Goal: Transaction & Acquisition: Download file/media

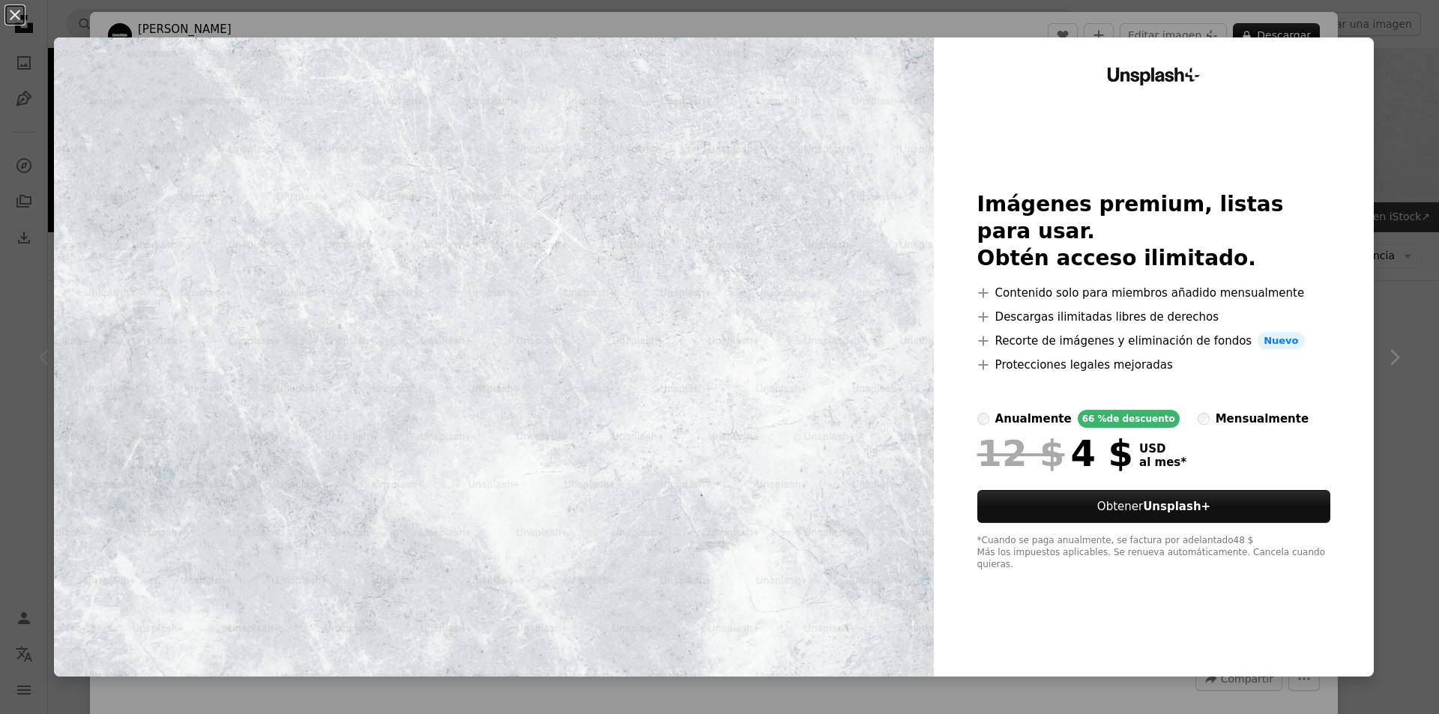
click at [1404, 49] on div "An X shape Unsplash+ Imágenes premium, listas para usar. Obtén acceso ilimitado…" at bounding box center [719, 357] width 1439 height 714
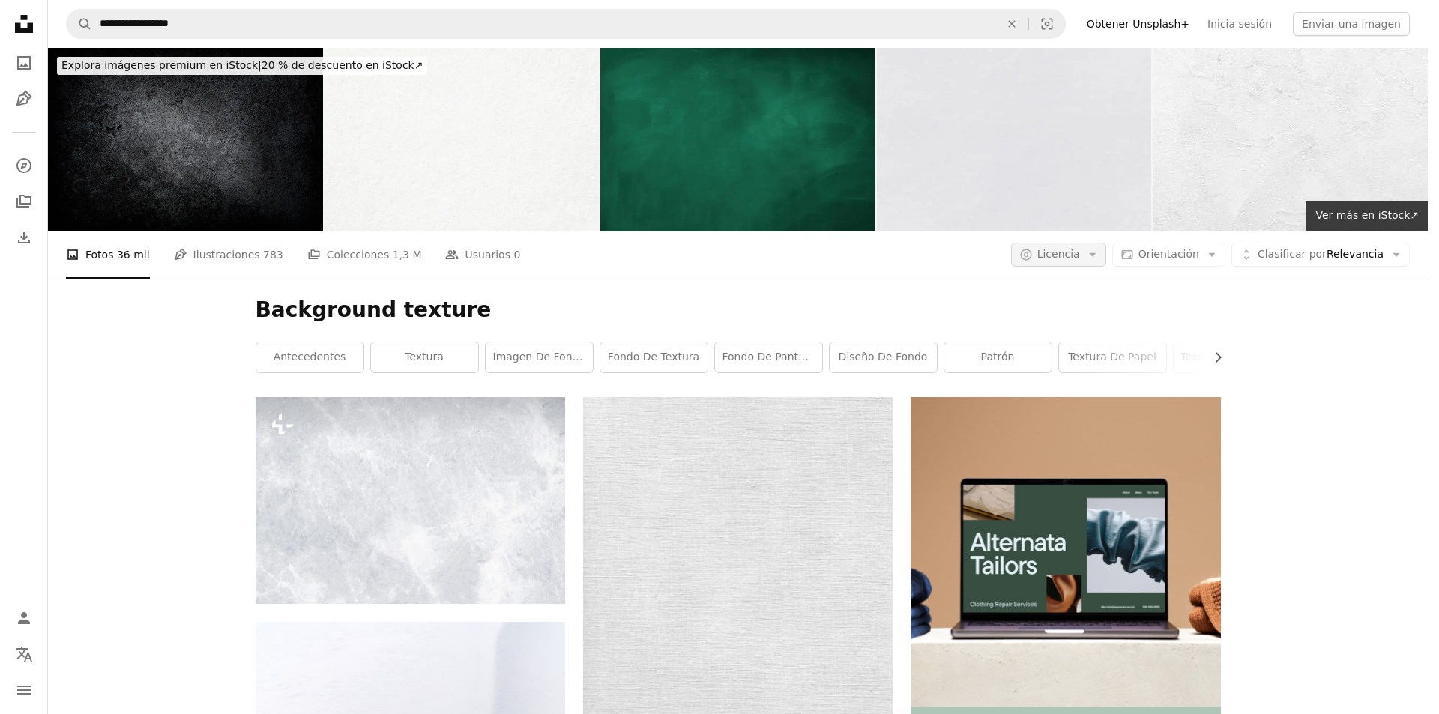
click at [1033, 250] on icon "A copyright icon ©" at bounding box center [1025, 254] width 13 height 13
click at [1062, 369] on link "Gratuita" at bounding box center [1099, 374] width 123 height 27
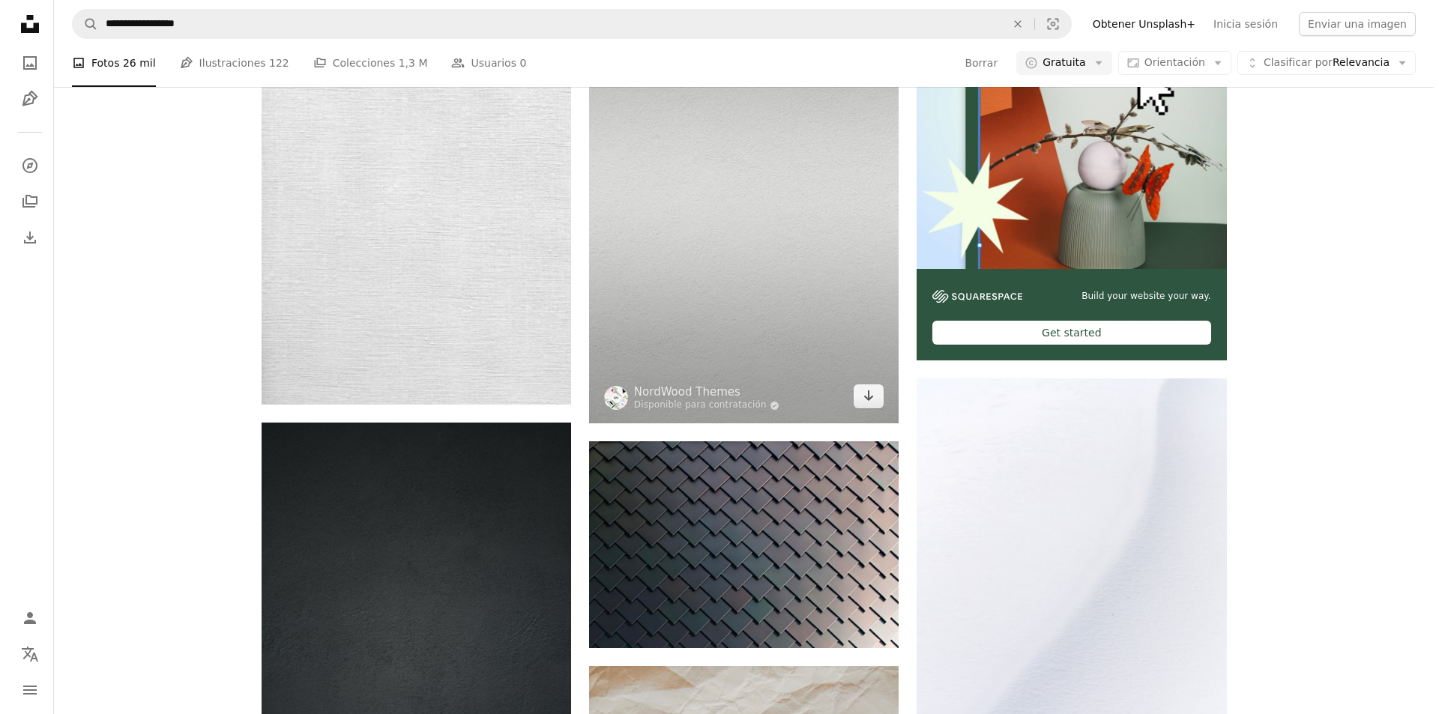
scroll to position [450, 0]
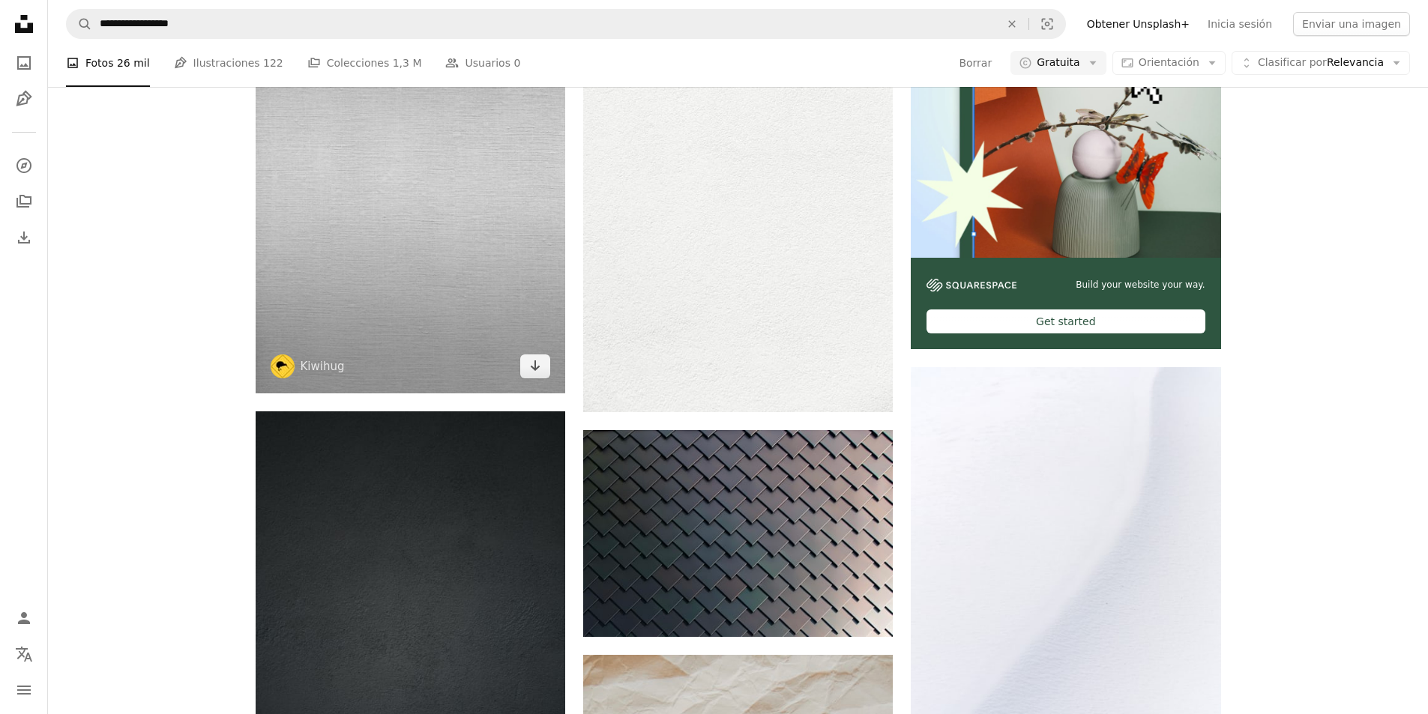
click at [417, 252] on img at bounding box center [411, 170] width 310 height 445
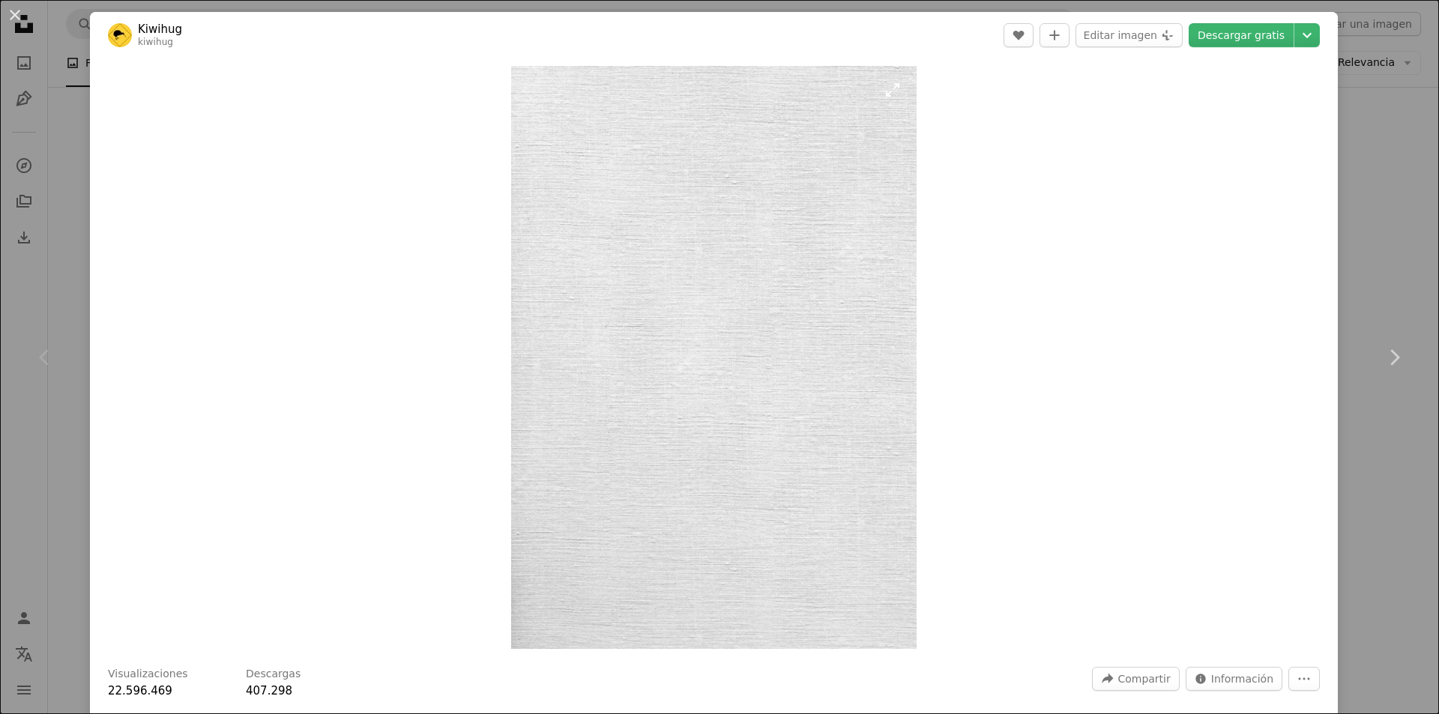
click at [716, 260] on img "Ampliar en esta imagen" at bounding box center [713, 357] width 405 height 583
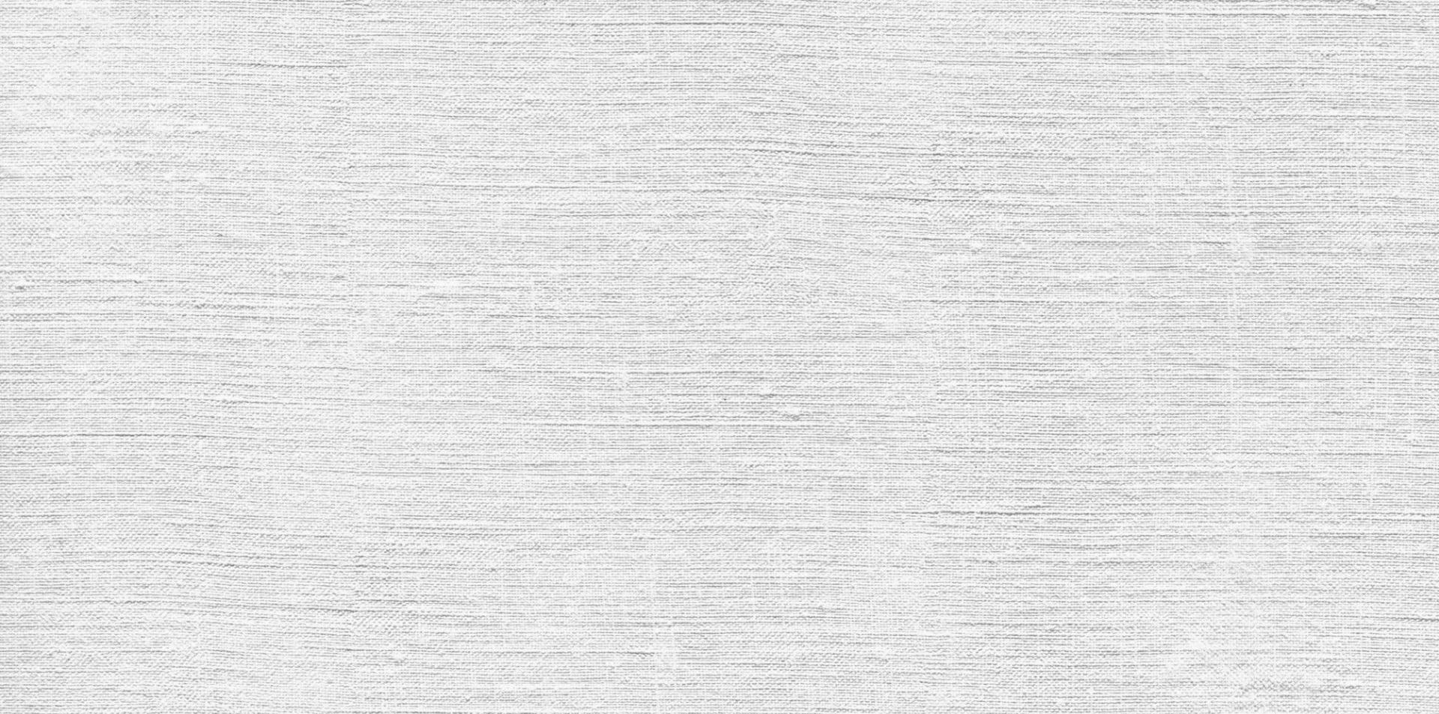
scroll to position [663, 0]
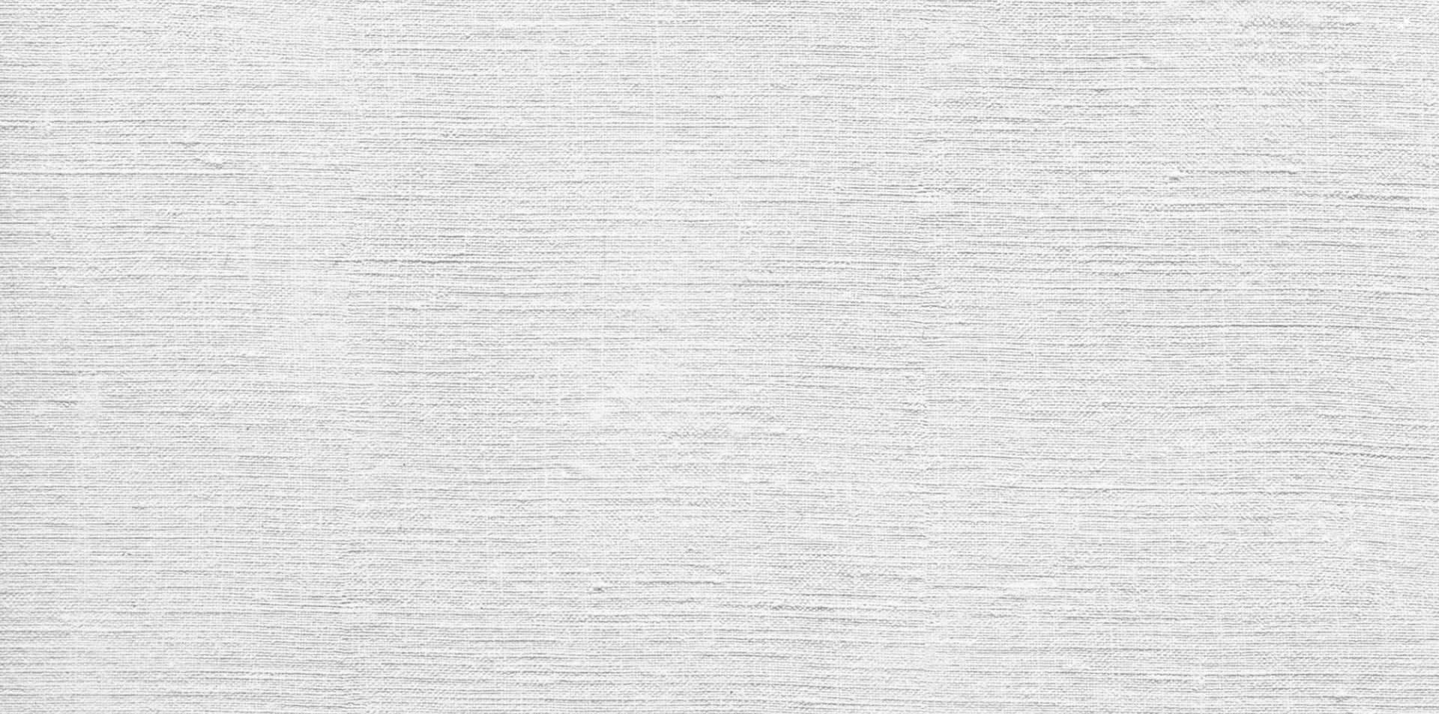
click at [716, 260] on img "Reducir el zoom en esta imagen" at bounding box center [719, 372] width 1440 height 2072
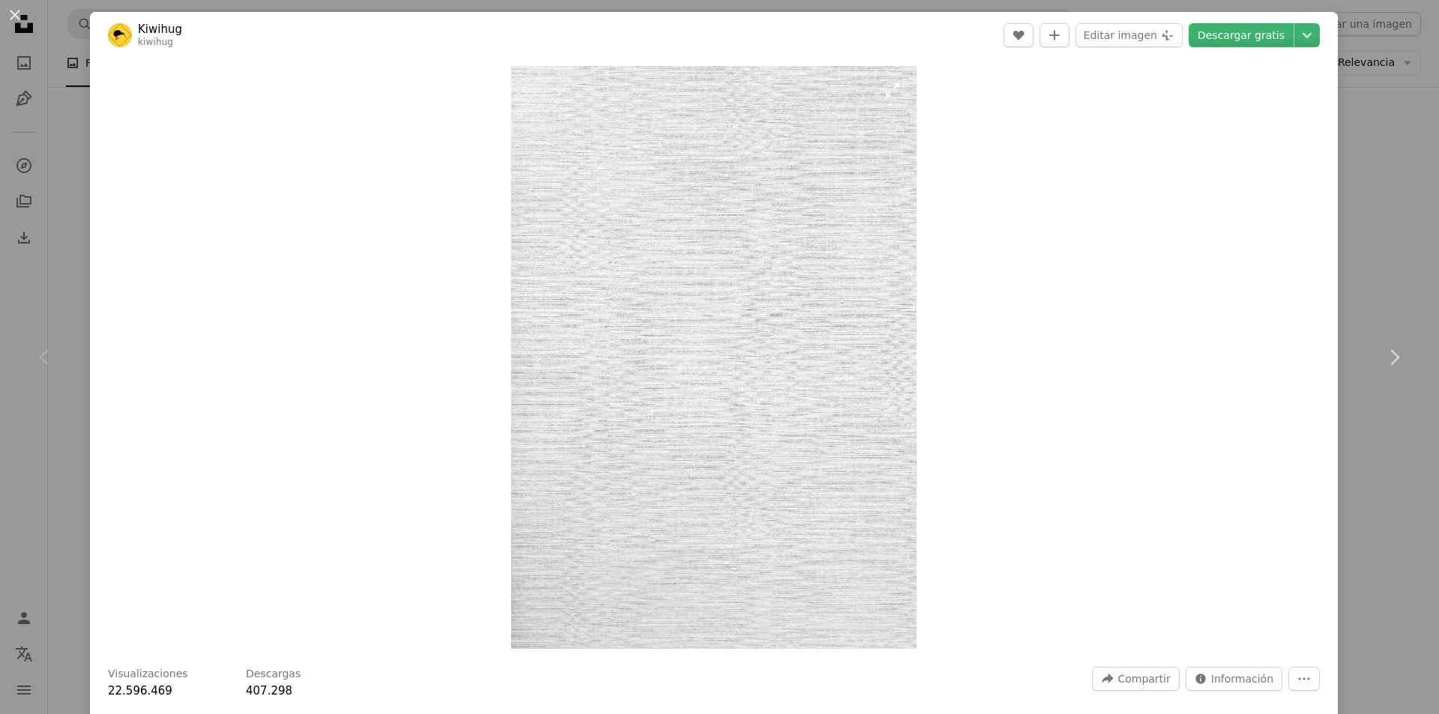
click at [718, 260] on img "Ampliar en esta imagen" at bounding box center [713, 357] width 405 height 583
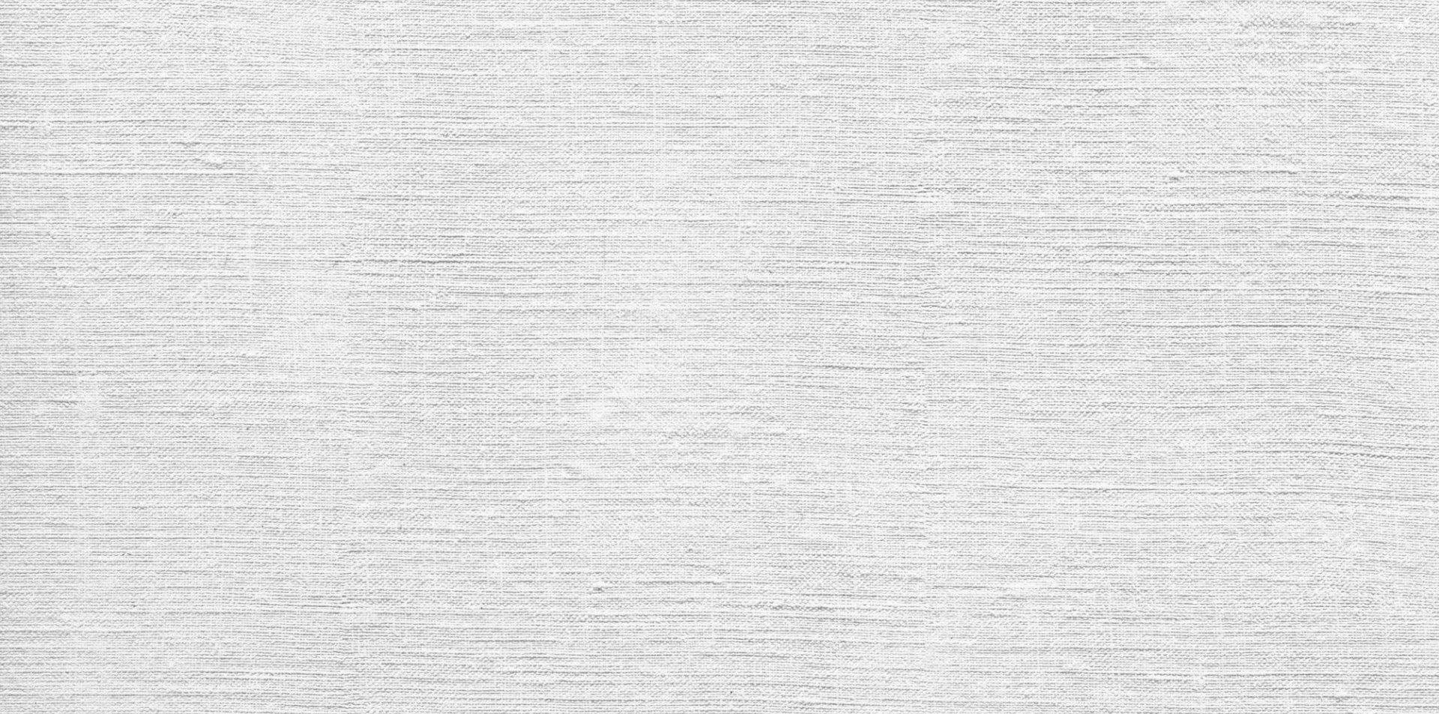
click at [718, 260] on img "Reducir el zoom en esta imagen" at bounding box center [719, 372] width 1440 height 2072
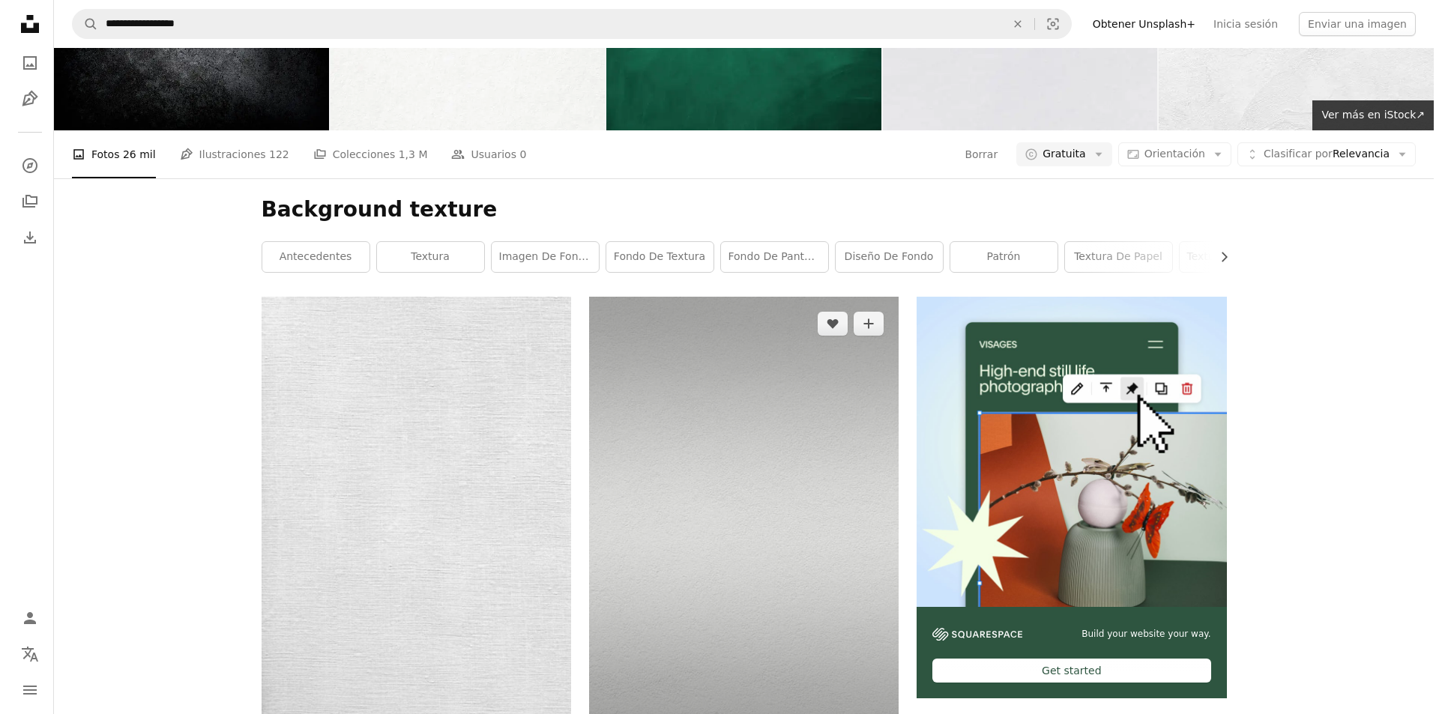
scroll to position [75, 0]
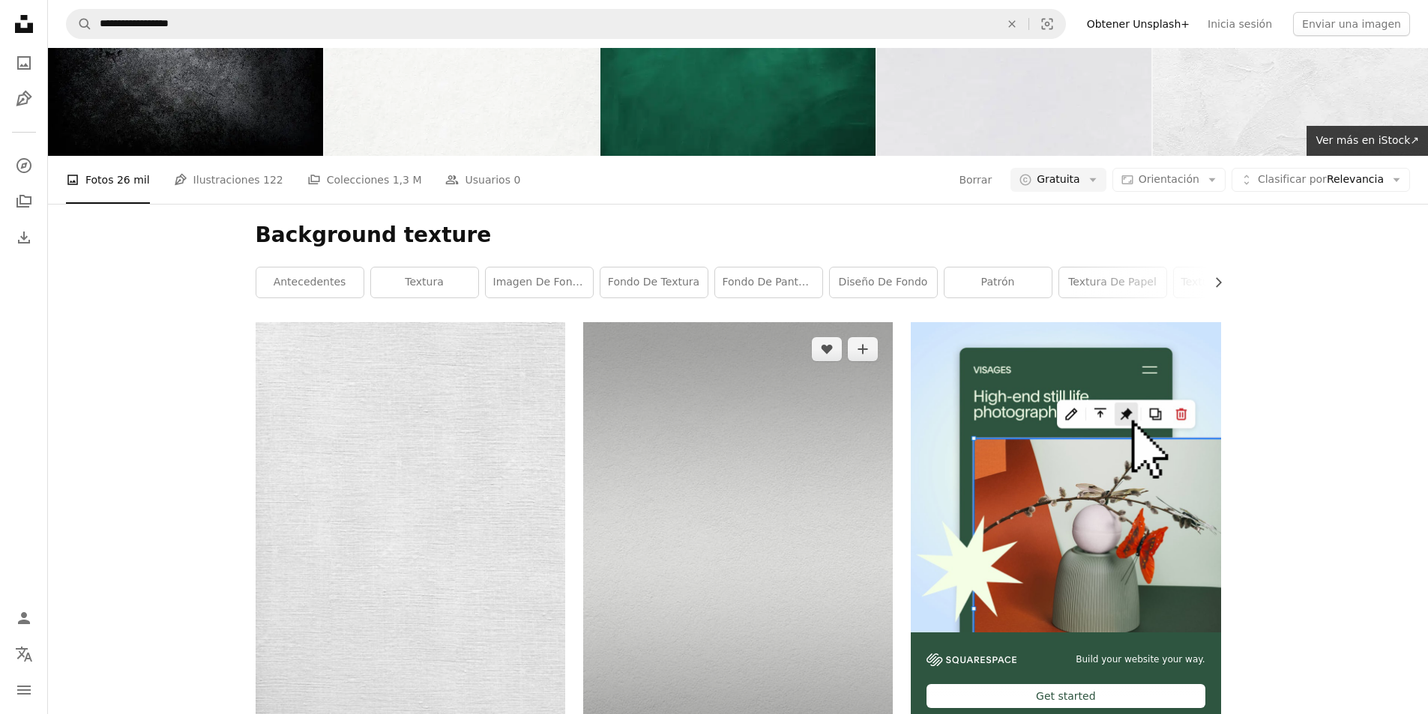
click at [731, 464] on img at bounding box center [738, 554] width 310 height 465
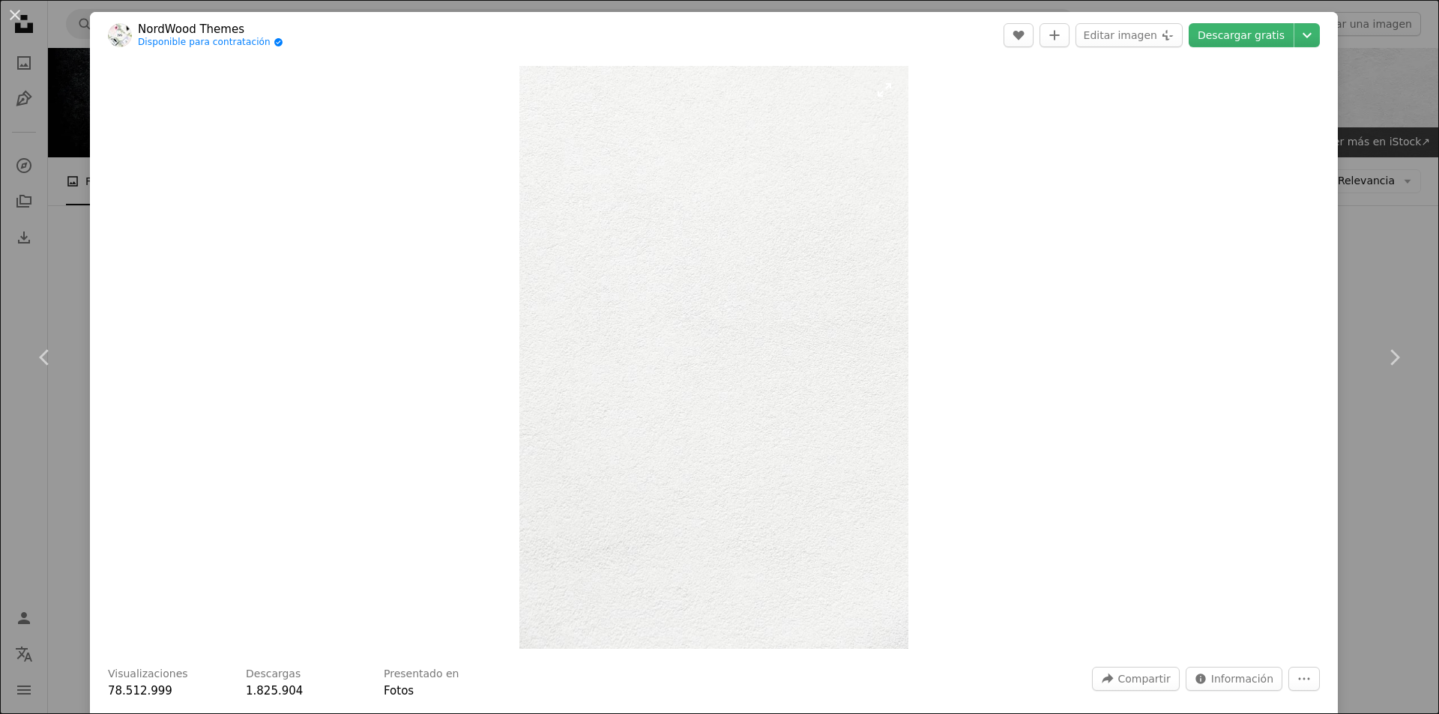
click at [734, 441] on img "Ampliar en esta imagen" at bounding box center [713, 357] width 389 height 583
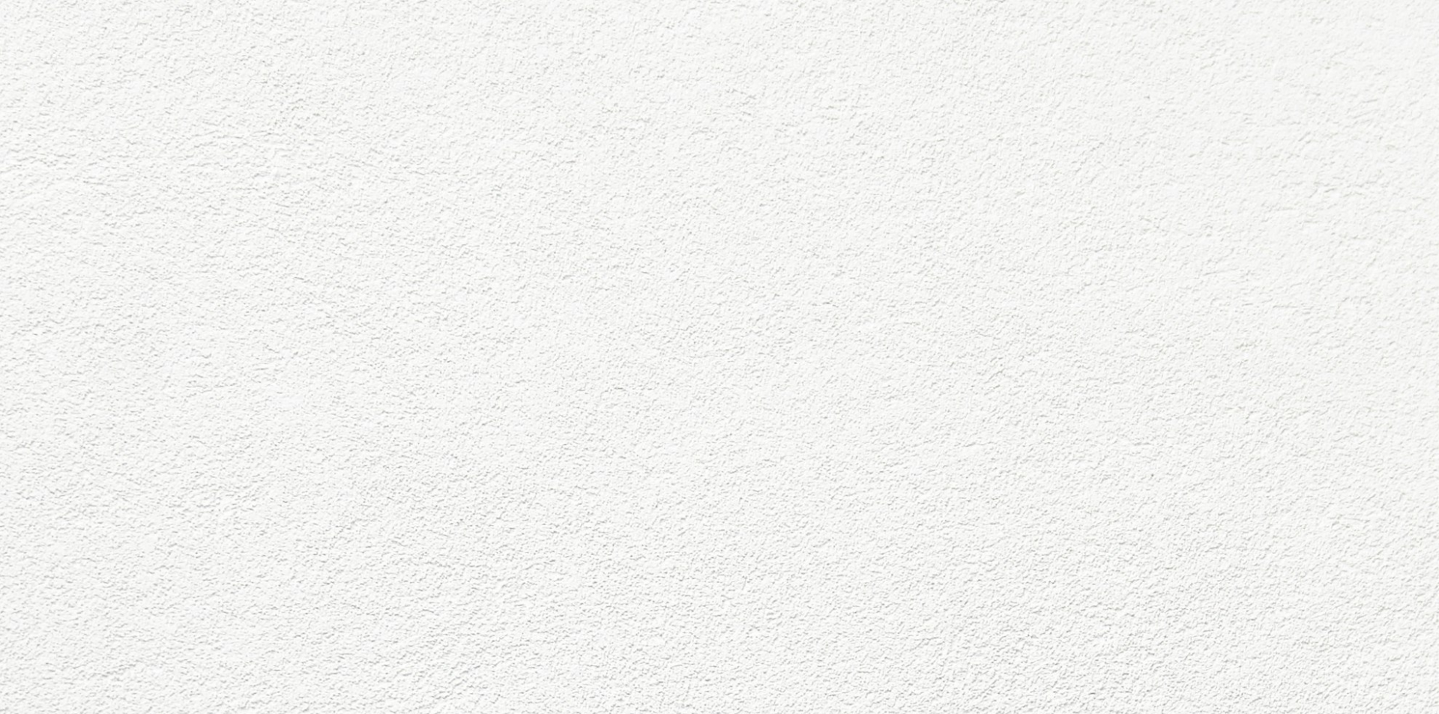
scroll to position [706, 0]
click at [734, 441] on img "Reducir el zoom en esta imagen" at bounding box center [719, 373] width 1440 height 2161
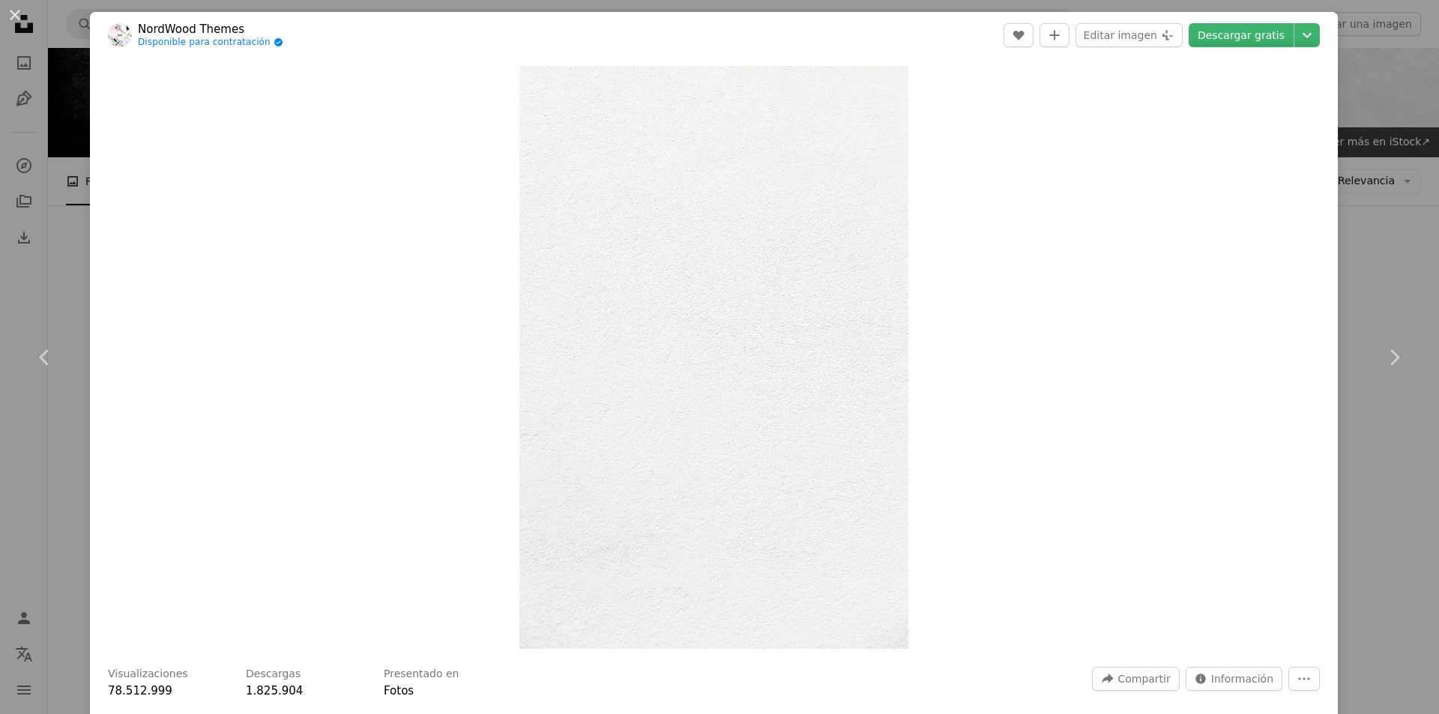
click at [734, 441] on img "Ampliar en esta imagen" at bounding box center [713, 357] width 389 height 583
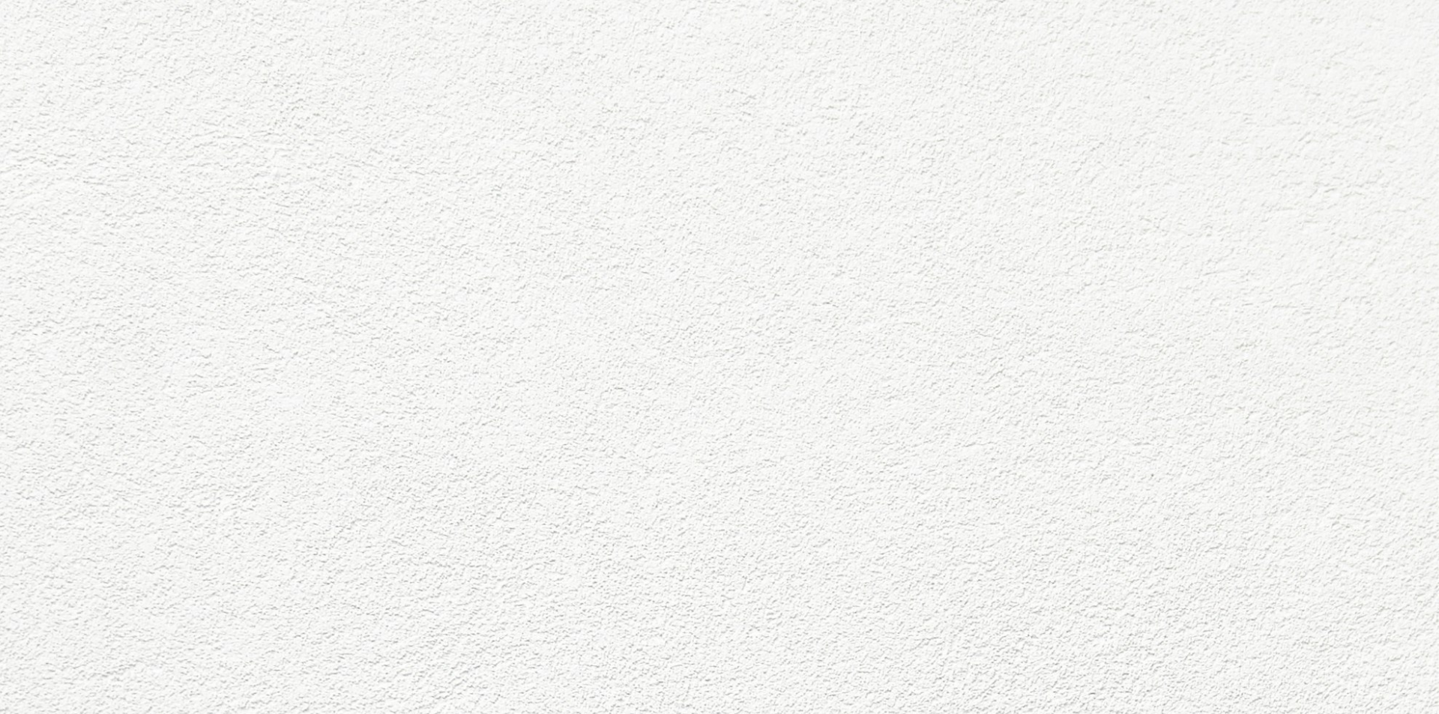
scroll to position [707, 0]
click at [734, 441] on img "Reducir el zoom en esta imagen" at bounding box center [719, 373] width 1440 height 2161
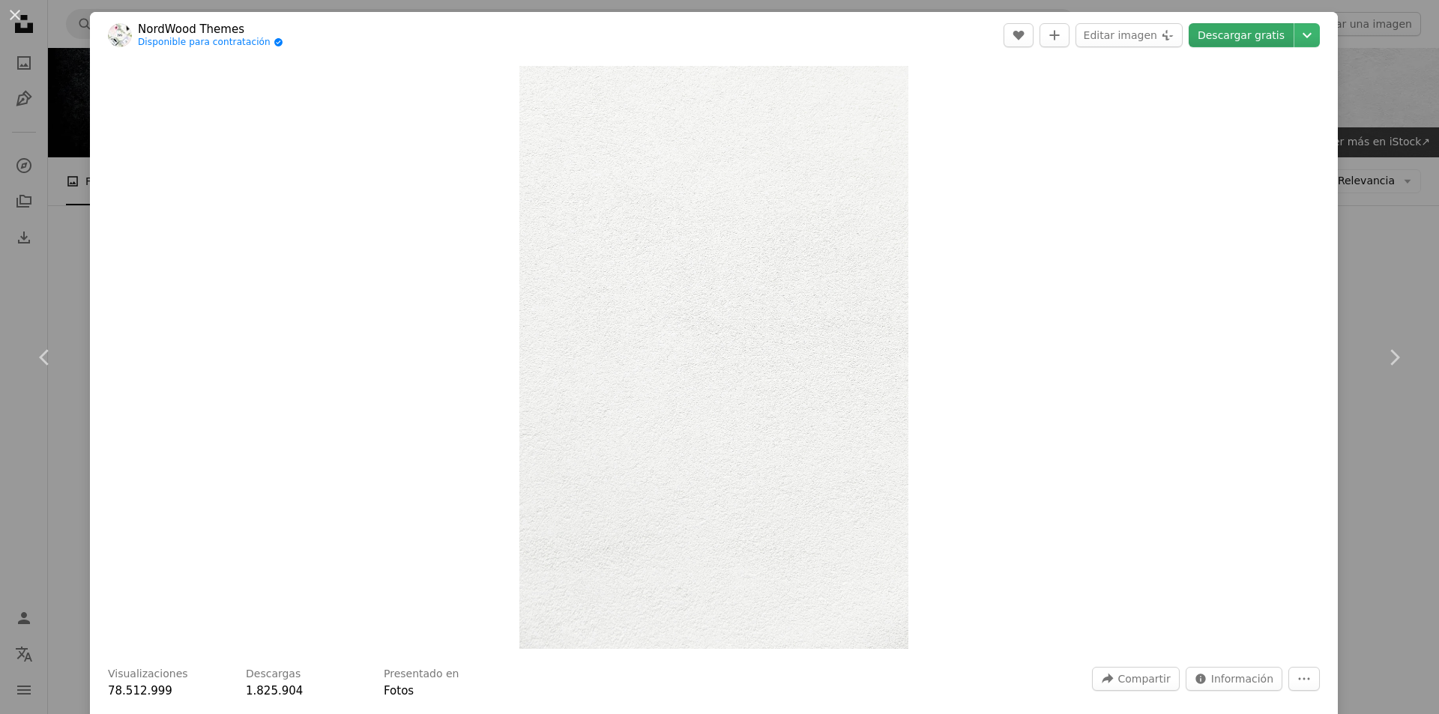
drag, startPoint x: 734, startPoint y: 441, endPoint x: 1213, endPoint y: 31, distance: 630.4
click at [1213, 31] on link "Descargar gratis" at bounding box center [1241, 35] width 105 height 24
